Goal: Task Accomplishment & Management: Use online tool/utility

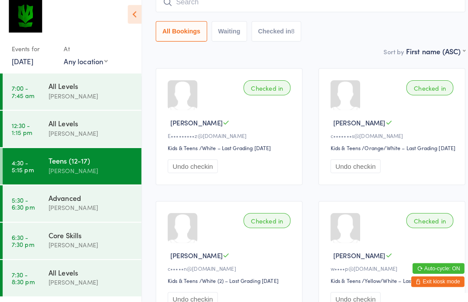
click at [109, 205] on div "[PERSON_NAME]" at bounding box center [89, 210] width 84 height 10
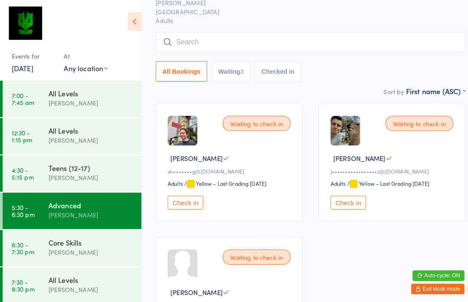
scroll to position [51, 0]
click at [356, 202] on button "Check in" at bounding box center [340, 197] width 35 height 13
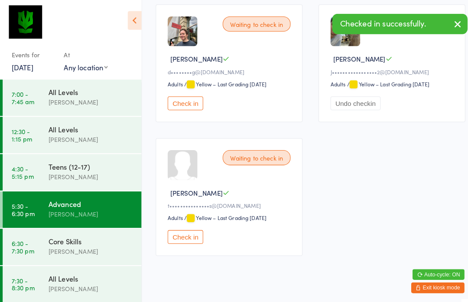
scroll to position [146, 0]
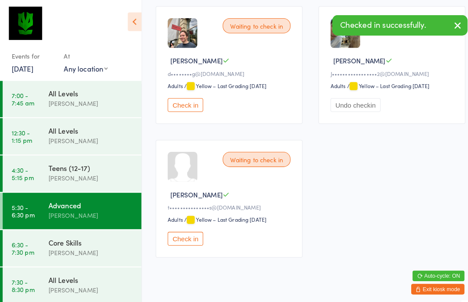
click at [89, 242] on div "[PERSON_NAME]" at bounding box center [89, 246] width 84 height 10
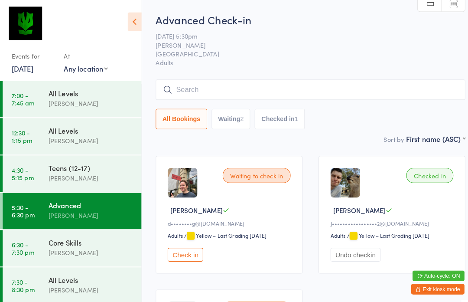
click at [217, 80] on input "search" at bounding box center [303, 88] width 302 height 20
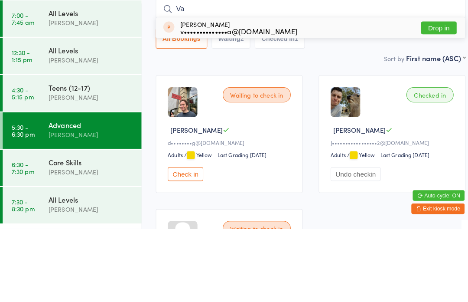
type input "V"
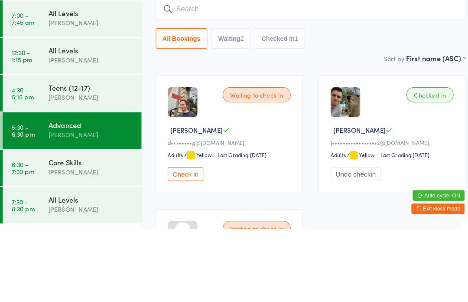
type input "V"
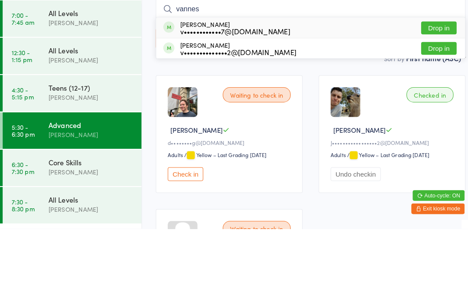
type input "vannes"
click at [440, 100] on button "Drop in" at bounding box center [428, 106] width 35 height 13
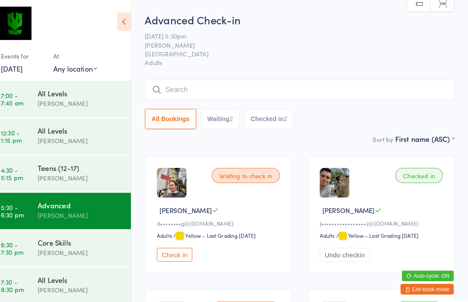
click at [256, 85] on input "search" at bounding box center [303, 88] width 302 height 20
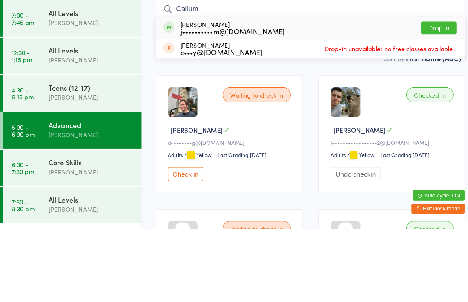
type input "Callum"
click at [432, 100] on button "Drop in" at bounding box center [428, 106] width 35 height 13
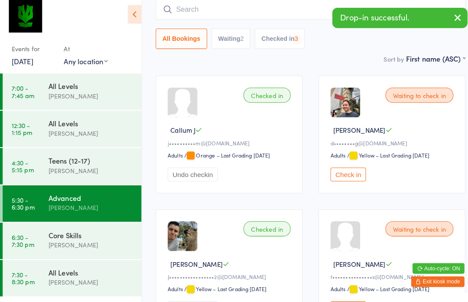
click at [90, 244] on div "[PERSON_NAME]" at bounding box center [89, 246] width 84 height 10
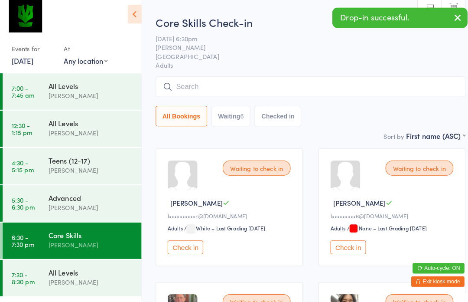
click at [257, 82] on input "search" at bounding box center [303, 92] width 302 height 20
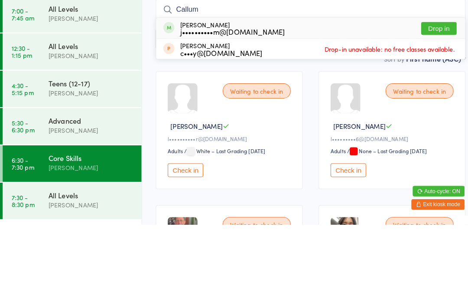
type input "Callum"
click at [434, 104] on button "Drop in" at bounding box center [428, 110] width 35 height 13
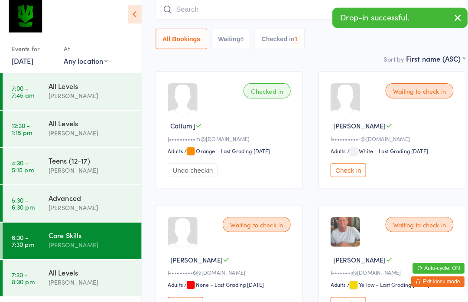
click at [85, 278] on div "[PERSON_NAME]" at bounding box center [89, 283] width 84 height 10
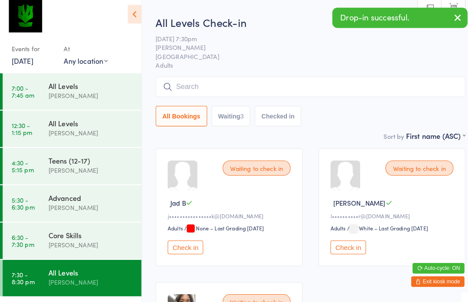
click at [252, 82] on input "search" at bounding box center [303, 92] width 302 height 20
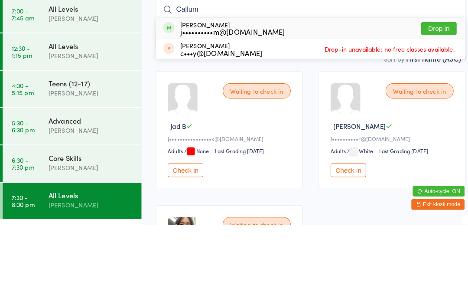
type input "Callum"
click at [432, 104] on button "Drop in" at bounding box center [428, 110] width 35 height 13
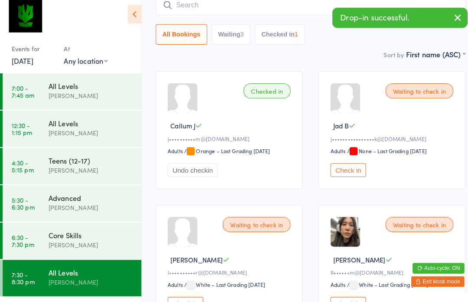
click at [83, 205] on div "[PERSON_NAME]" at bounding box center [89, 210] width 84 height 10
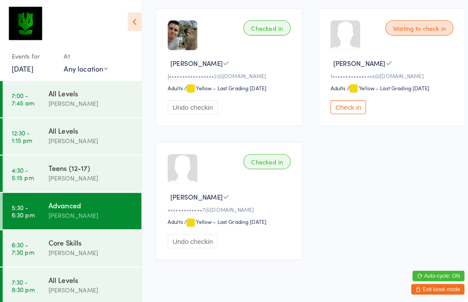
scroll to position [279, 0]
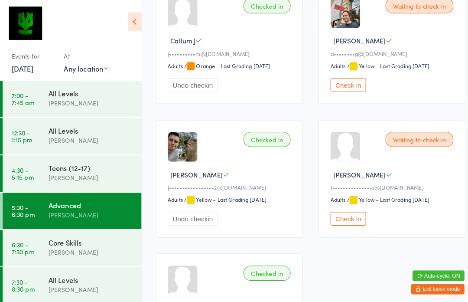
click at [340, 218] on button "Check in" at bounding box center [340, 213] width 35 height 13
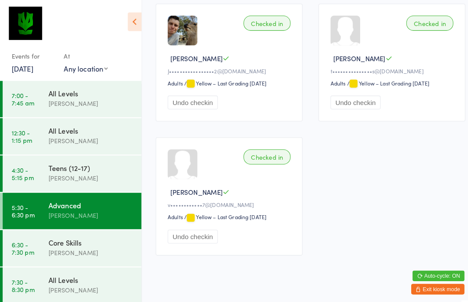
click at [63, 242] on div "[PERSON_NAME]" at bounding box center [89, 246] width 84 height 10
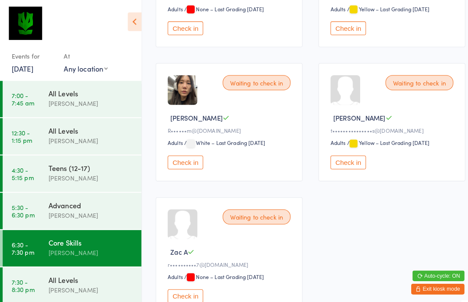
click at [341, 165] on button "Check in" at bounding box center [340, 158] width 35 height 13
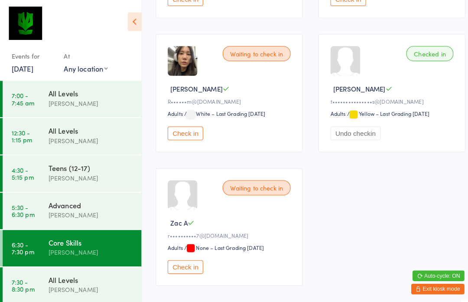
scroll to position [407, 0]
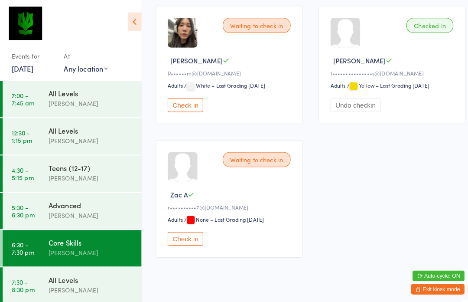
click at [40, 236] on link "6:30 - 7:30 pm Core Skills [PERSON_NAME]" at bounding box center [71, 242] width 136 height 36
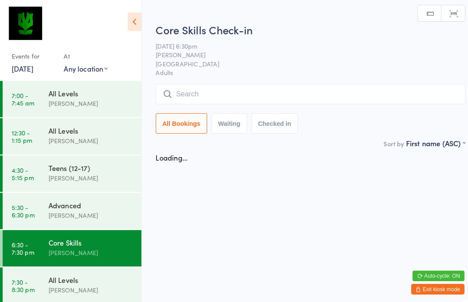
scroll to position [0, 0]
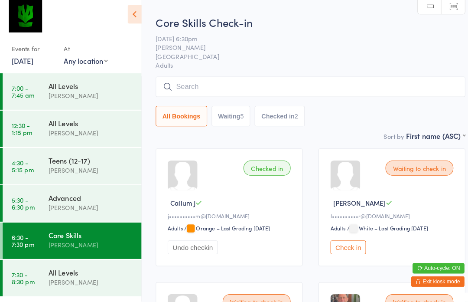
click at [211, 82] on input "search" at bounding box center [303, 92] width 302 height 20
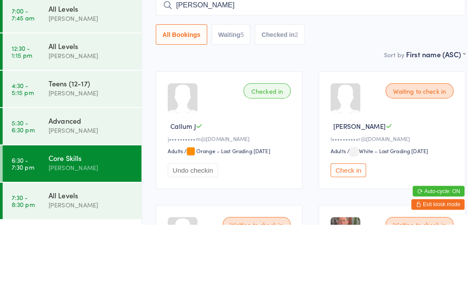
type input "[PERSON_NAME]"
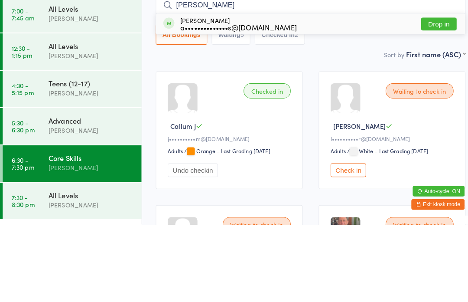
click at [437, 100] on button "Drop in" at bounding box center [428, 106] width 35 height 13
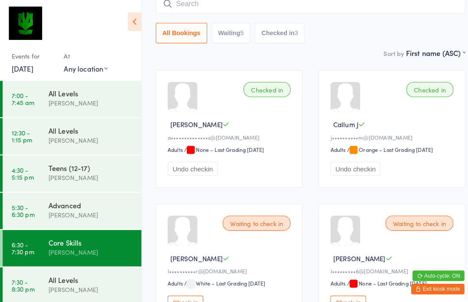
scroll to position [84, 0]
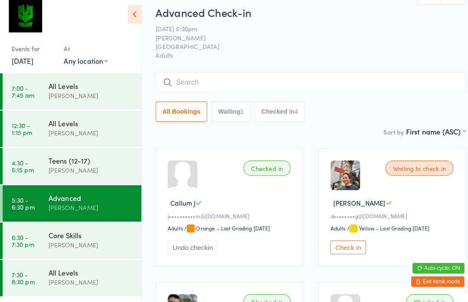
click at [267, 67] on div "Advanced Check-in [DATE] 5:30pm [PERSON_NAME] [GEOGRAPHIC_DATA] Gym Adults Manu…" at bounding box center [303, 71] width 302 height 118
click at [302, 83] on input "search" at bounding box center [303, 88] width 302 height 20
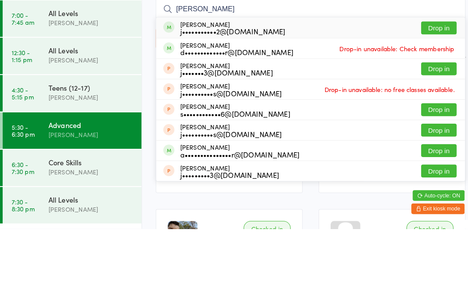
type input "[PERSON_NAME]"
click at [436, 100] on button "Drop in" at bounding box center [428, 106] width 35 height 13
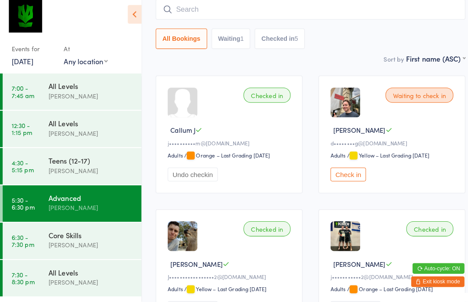
click at [345, 174] on button "Check in" at bounding box center [340, 177] width 35 height 13
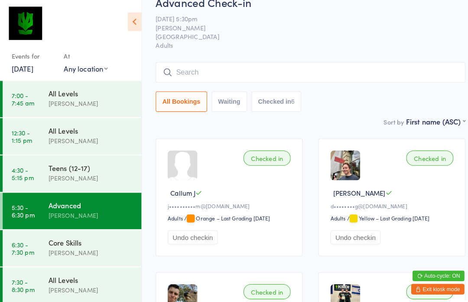
scroll to position [20, 0]
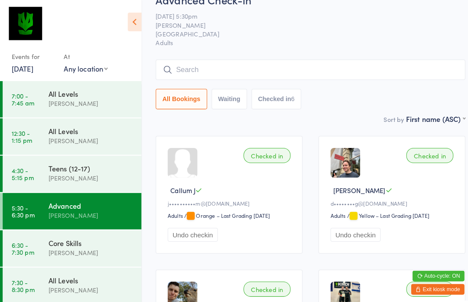
click at [42, 278] on link "7:30 - 8:30 pm All Levels [PERSON_NAME]" at bounding box center [71, 279] width 136 height 36
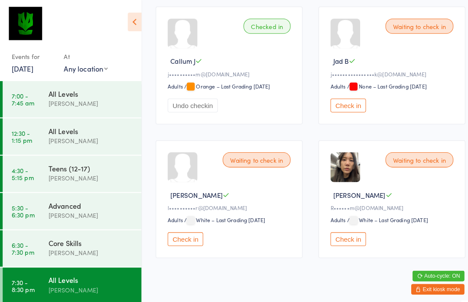
scroll to position [146, 0]
click at [27, 207] on time "5:30 - 6:30 pm" at bounding box center [22, 206] width 23 height 14
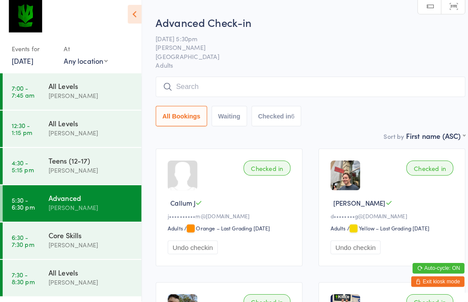
click at [362, 88] on input "search" at bounding box center [303, 92] width 302 height 20
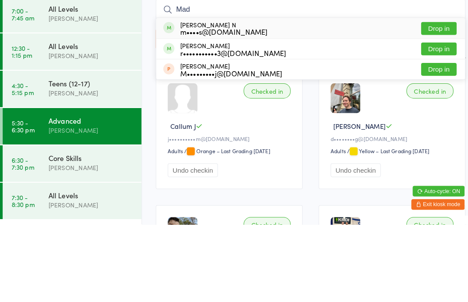
type input "Mad"
click at [437, 104] on button "Drop in" at bounding box center [428, 110] width 35 height 13
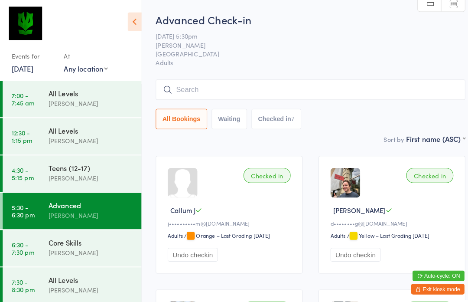
click at [218, 97] on input "search" at bounding box center [303, 88] width 302 height 20
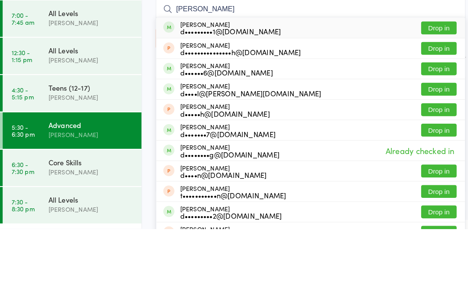
type input "[PERSON_NAME]"
click at [436, 100] on button "Drop in" at bounding box center [428, 106] width 35 height 13
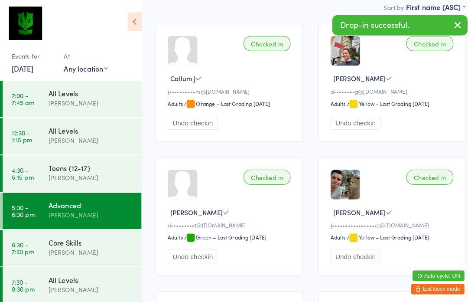
scroll to position [129, 0]
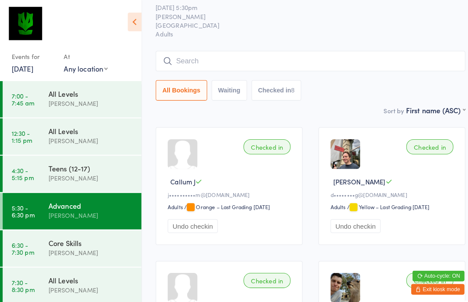
click at [278, 56] on input "search" at bounding box center [303, 59] width 302 height 20
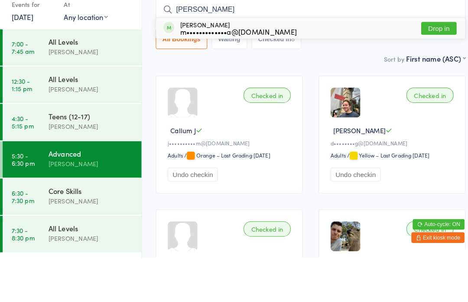
type input "[PERSON_NAME]"
click at [434, 72] on button "Drop in" at bounding box center [428, 78] width 35 height 13
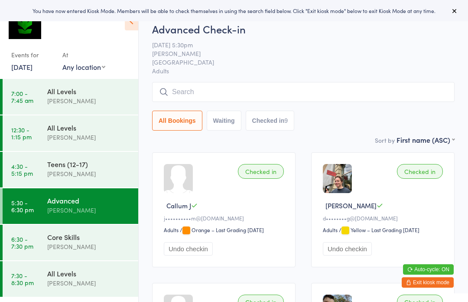
scroll to position [7, 0]
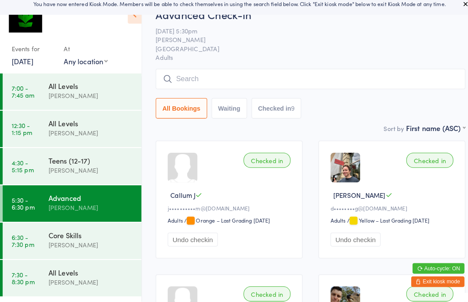
click at [257, 84] on input "search" at bounding box center [303, 85] width 302 height 20
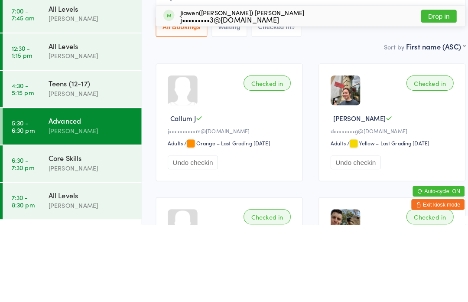
type input "Jiawen"
click at [431, 92] on button "Drop in" at bounding box center [428, 98] width 35 height 13
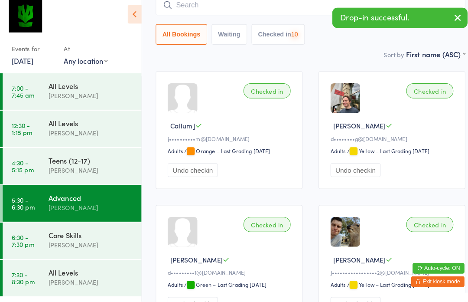
click at [58, 232] on div "Core Skills" at bounding box center [89, 237] width 84 height 10
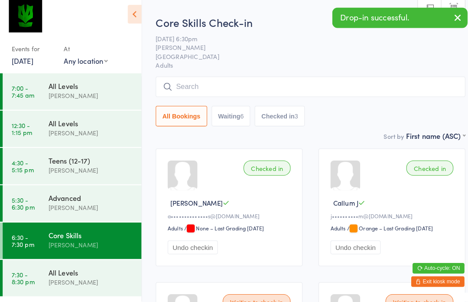
click at [260, 82] on input "search" at bounding box center [303, 92] width 302 height 20
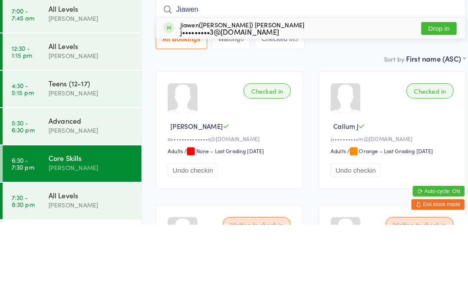
type input "Jiawen"
click at [440, 104] on button "Drop in" at bounding box center [428, 110] width 35 height 13
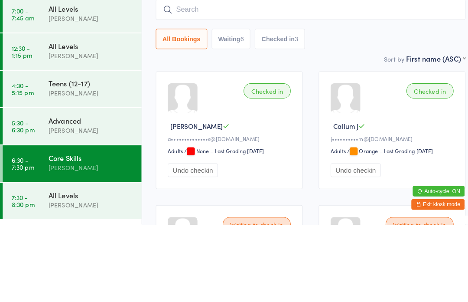
scroll to position [75, 0]
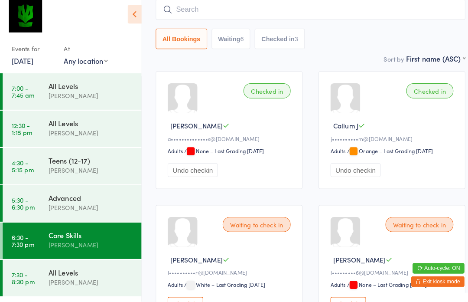
click at [434, 26] on div "All Bookings Waiting 6 Checked in 3" at bounding box center [303, 31] width 302 height 49
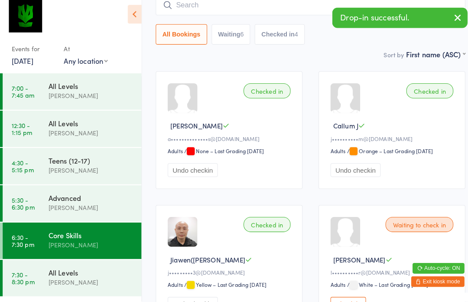
click at [58, 205] on div "[PERSON_NAME]" at bounding box center [89, 210] width 84 height 10
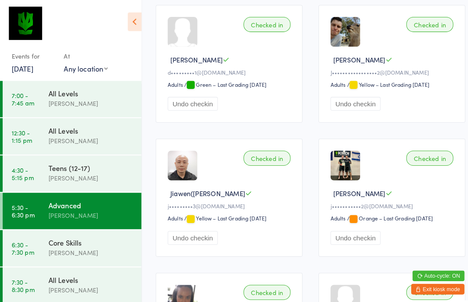
scroll to position [276, 0]
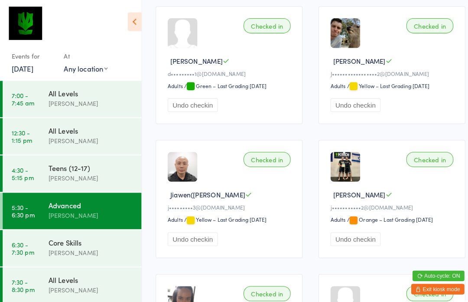
click at [85, 243] on div "[PERSON_NAME]" at bounding box center [89, 246] width 84 height 10
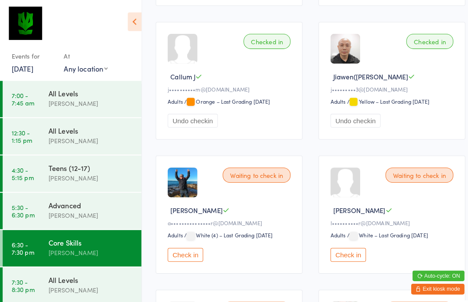
click at [190, 253] on button "Check in" at bounding box center [181, 248] width 35 height 13
click at [91, 284] on div "[PERSON_NAME]" at bounding box center [89, 283] width 84 height 10
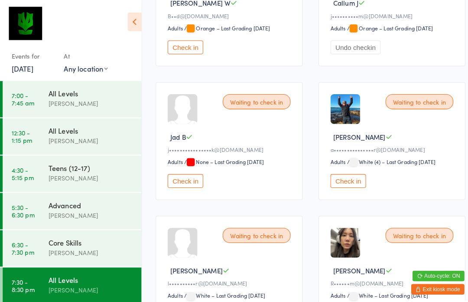
click at [351, 183] on button "Check in" at bounding box center [340, 176] width 35 height 13
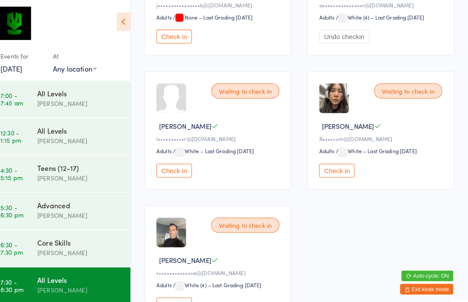
scroll to position [412, 0]
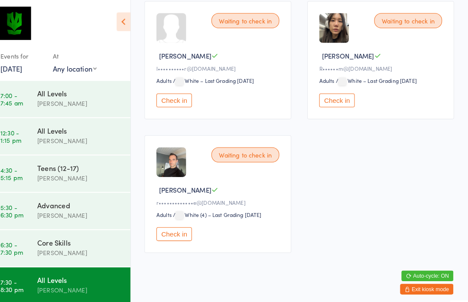
click at [73, 244] on div "[PERSON_NAME]" at bounding box center [89, 246] width 84 height 10
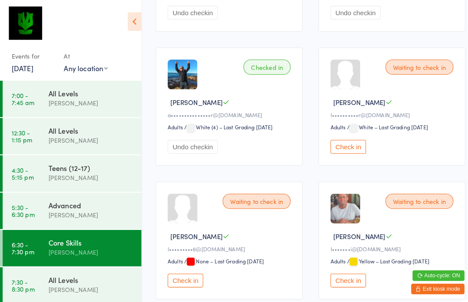
scroll to position [367, 0]
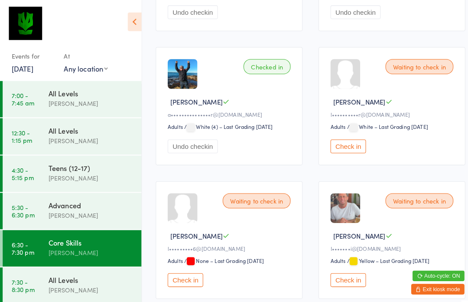
click at [342, 280] on button "Check in" at bounding box center [340, 273] width 35 height 13
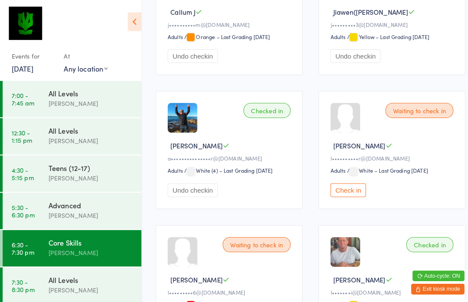
scroll to position [0, 0]
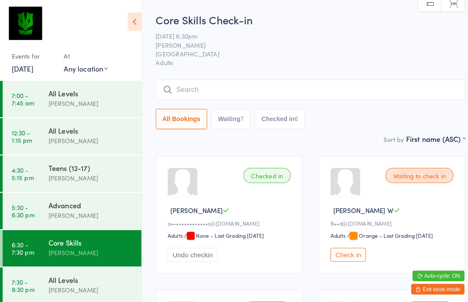
click at [229, 86] on input "search" at bounding box center [303, 88] width 302 height 20
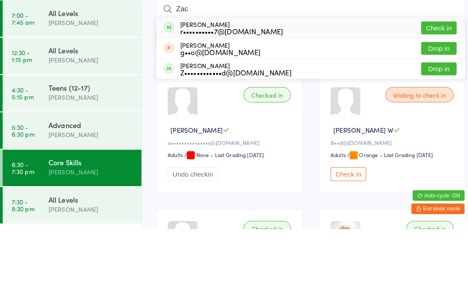
scroll to position [71, 0]
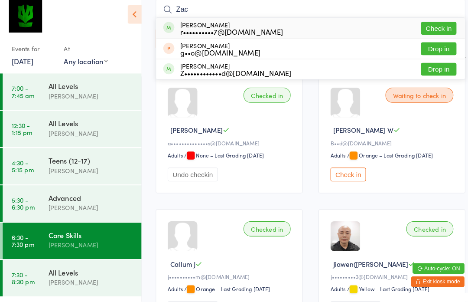
type input "Zac"
click at [435, 30] on button "Check in" at bounding box center [428, 35] width 35 height 13
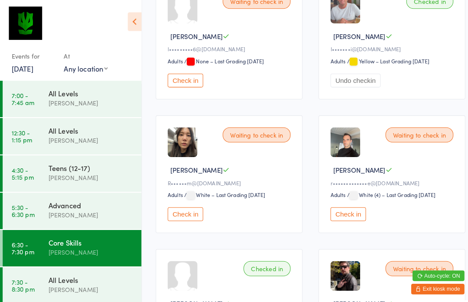
click at [189, 216] on button "Check in" at bounding box center [181, 208] width 35 height 13
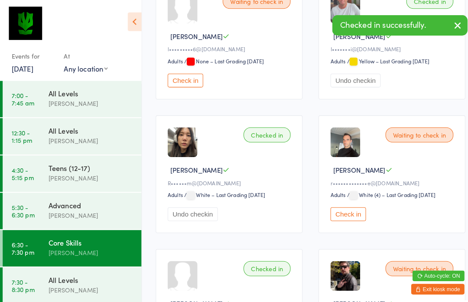
click at [91, 277] on div "All Levels" at bounding box center [89, 273] width 84 height 10
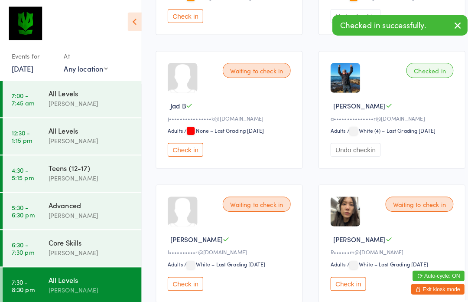
scroll to position [233, 0]
click at [344, 284] on button "Check in" at bounding box center [340, 276] width 35 height 13
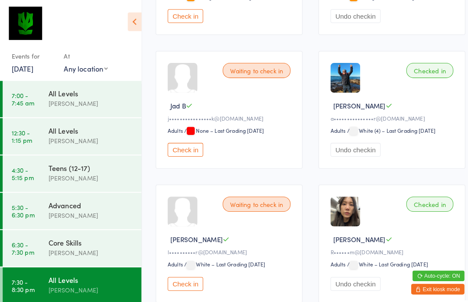
click at [62, 235] on div "Core Skills" at bounding box center [89, 237] width 84 height 10
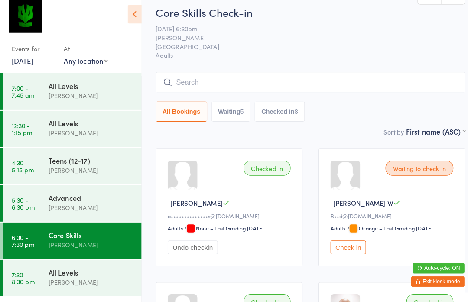
click at [69, 241] on div "[PERSON_NAME]" at bounding box center [89, 246] width 84 height 10
click at [336, 88] on input "search" at bounding box center [303, 88] width 302 height 20
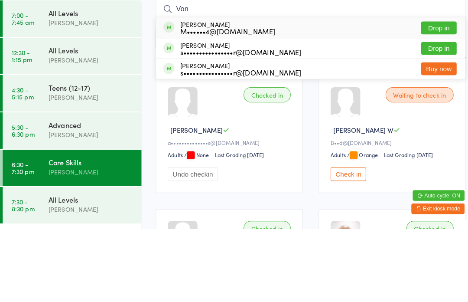
type input "Von"
click at [433, 120] on button "Drop in" at bounding box center [428, 126] width 35 height 13
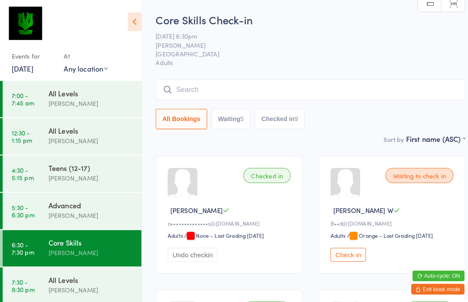
click at [244, 85] on input "search" at bounding box center [303, 88] width 302 height 20
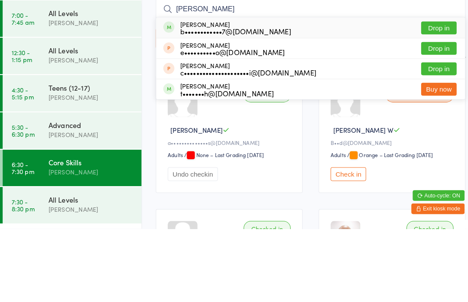
type input "Beth"
click at [436, 100] on button "Drop in" at bounding box center [428, 106] width 35 height 13
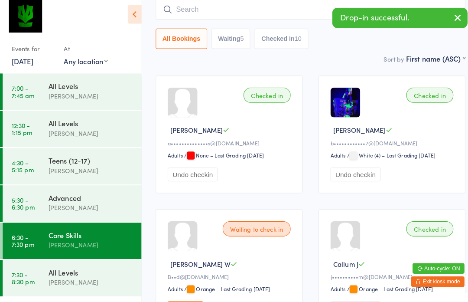
click at [225, 44] on button "Waiting 5" at bounding box center [226, 45] width 38 height 20
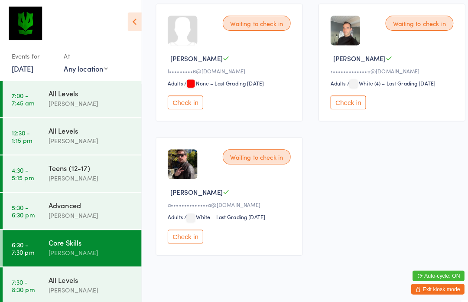
scroll to position [279, 0]
click at [176, 237] on button "Check in" at bounding box center [181, 230] width 35 height 13
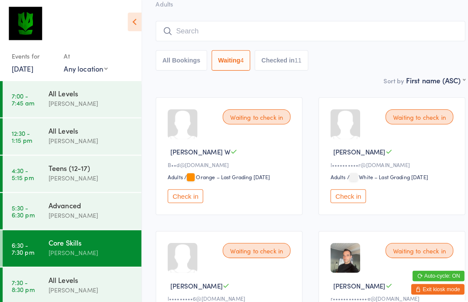
scroll to position [0, 0]
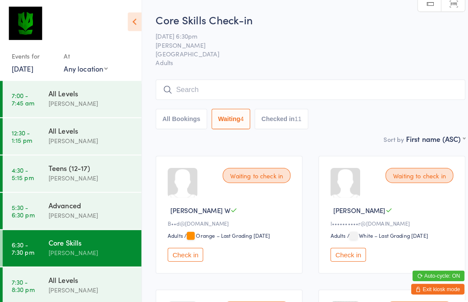
click at [189, 91] on input "search" at bounding box center [303, 88] width 302 height 20
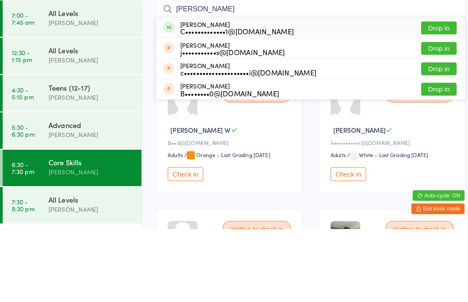
type input "Clara briggs"
click at [200, 106] on div "C•••••••••••••1@gmail.com" at bounding box center [231, 109] width 111 height 7
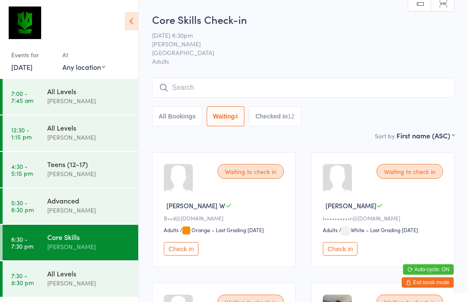
click at [179, 247] on button "Check in" at bounding box center [181, 248] width 35 height 13
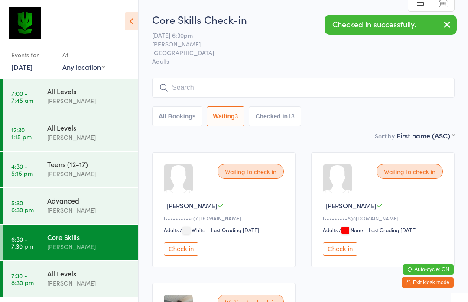
click at [338, 247] on button "Check in" at bounding box center [340, 248] width 35 height 13
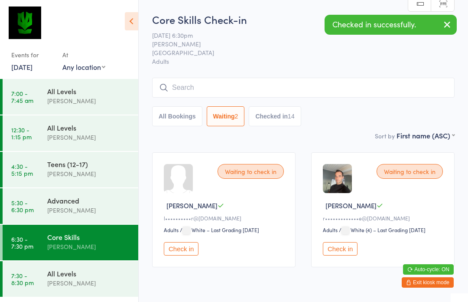
click at [338, 251] on button "Check in" at bounding box center [340, 248] width 35 height 13
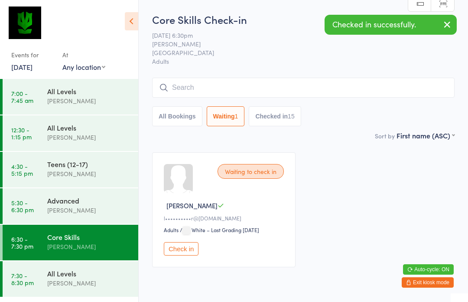
click at [287, 120] on button "Checked in 15" at bounding box center [275, 116] width 52 height 20
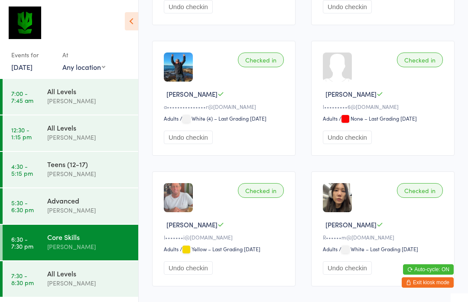
scroll to position [503, 0]
click at [46, 272] on link "7:30 - 8:30 pm All Levels [PERSON_NAME]" at bounding box center [71, 279] width 136 height 36
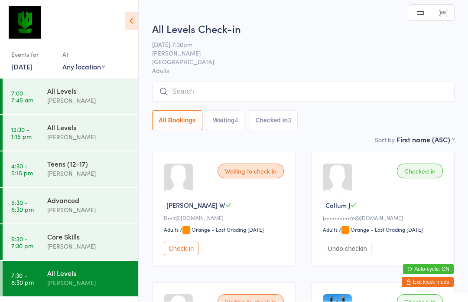
scroll to position [0, 0]
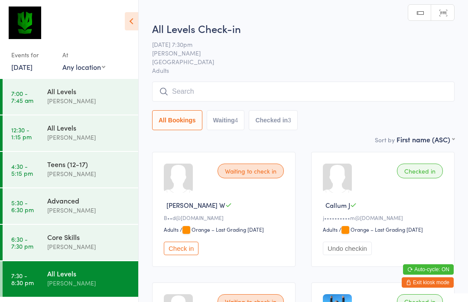
click at [312, 93] on input "search" at bounding box center [303, 91] width 302 height 20
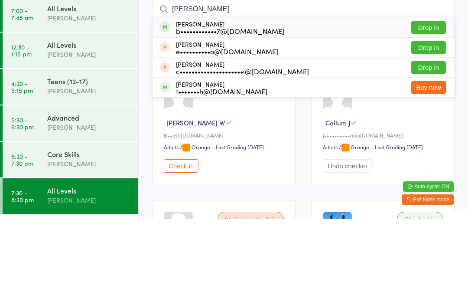
type input "Beth"
click at [432, 104] on button "Drop in" at bounding box center [428, 110] width 35 height 13
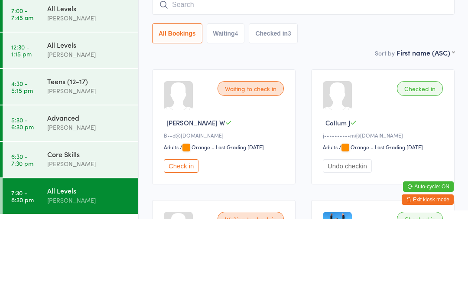
scroll to position [83, 0]
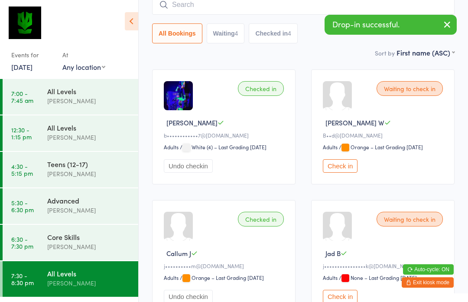
click at [85, 241] on div "Core Skills" at bounding box center [89, 237] width 84 height 10
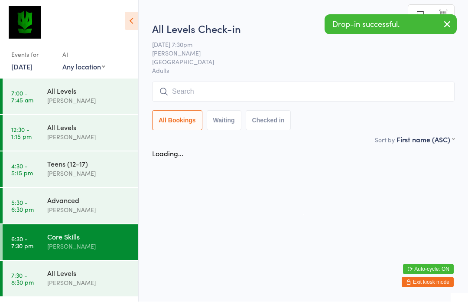
scroll to position [0, 0]
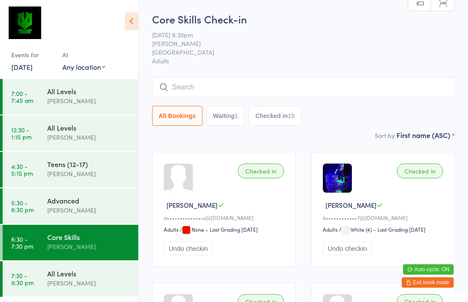
click at [351, 92] on input "search" at bounding box center [303, 87] width 302 height 20
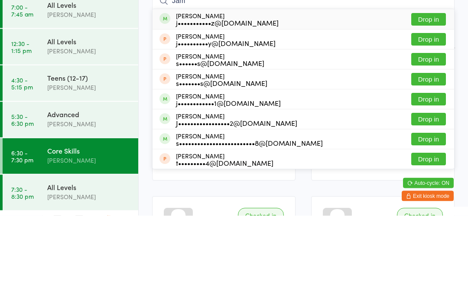
type input "Jam"
click at [435, 199] on button "Drop in" at bounding box center [428, 205] width 35 height 13
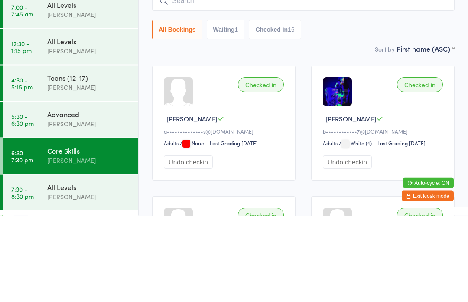
click at [368, 106] on div "All Bookings Waiting 1 Checked in 16" at bounding box center [303, 116] width 302 height 20
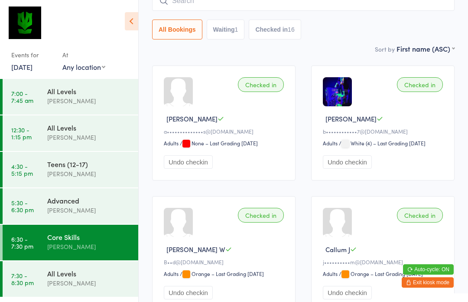
click at [232, 29] on button "Waiting 1" at bounding box center [226, 30] width 38 height 20
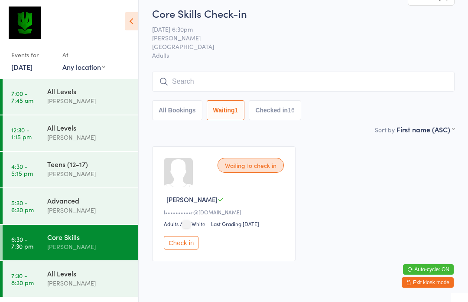
click at [186, 242] on button "Check in" at bounding box center [181, 242] width 35 height 13
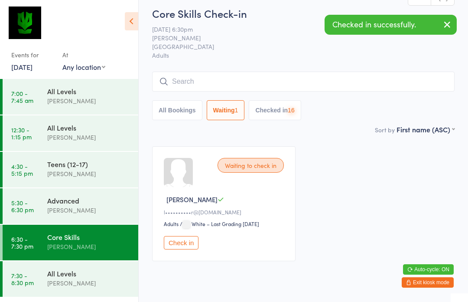
scroll to position [0, 0]
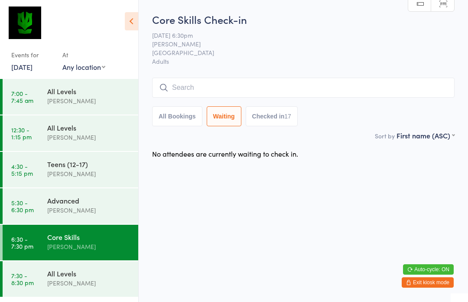
click at [173, 110] on button "All Bookings" at bounding box center [177, 116] width 50 height 20
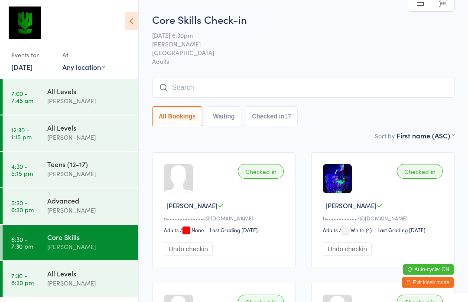
click at [369, 96] on input "search" at bounding box center [303, 88] width 302 height 20
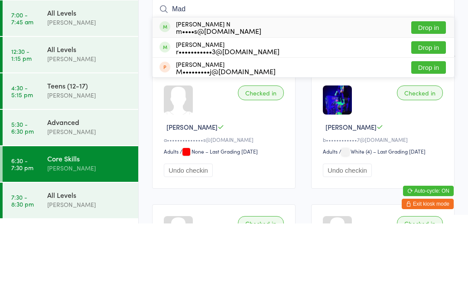
type input "Mad"
click at [433, 100] on button "Drop in" at bounding box center [428, 106] width 35 height 13
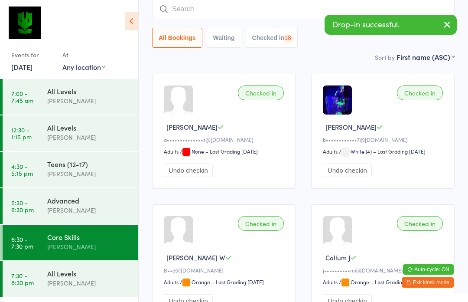
click at [49, 274] on div "All Levels" at bounding box center [89, 273] width 84 height 10
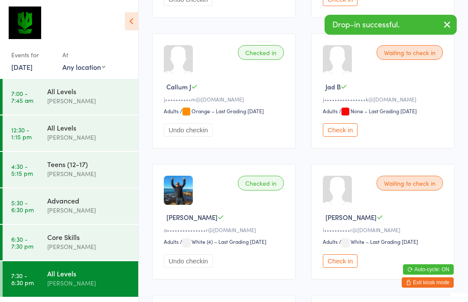
scroll to position [242, 0]
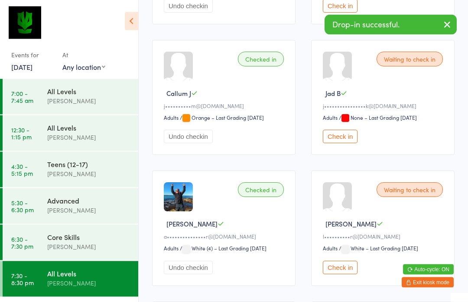
click at [49, 248] on div "[PERSON_NAME]" at bounding box center [89, 246] width 84 height 10
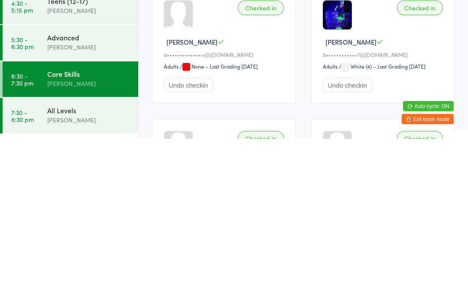
click at [100, 205] on div "[PERSON_NAME]" at bounding box center [89, 210] width 84 height 10
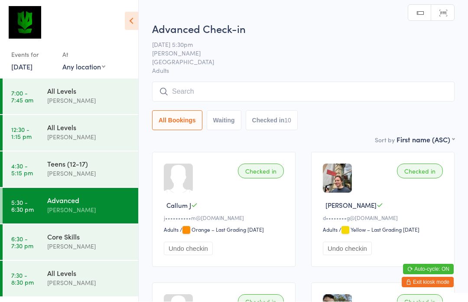
scroll to position [0, 0]
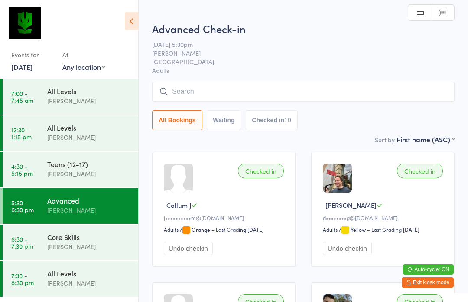
click at [300, 100] on input "search" at bounding box center [303, 91] width 302 height 20
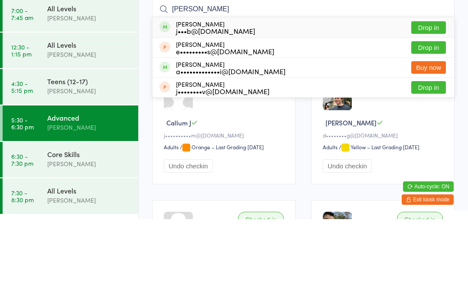
type input "Jacob"
click at [433, 104] on button "Drop in" at bounding box center [428, 110] width 35 height 13
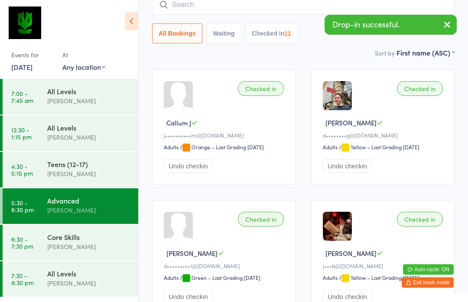
click at [260, 13] on input "search" at bounding box center [303, 5] width 302 height 20
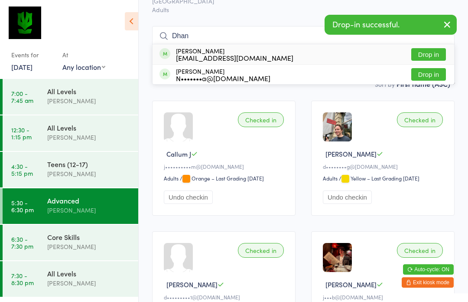
scroll to position [50, 0]
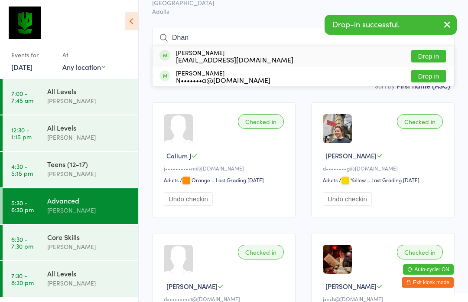
type input "Dhan"
click at [430, 58] on button "Drop in" at bounding box center [428, 56] width 35 height 13
